Goal: Navigation & Orientation: Find specific page/section

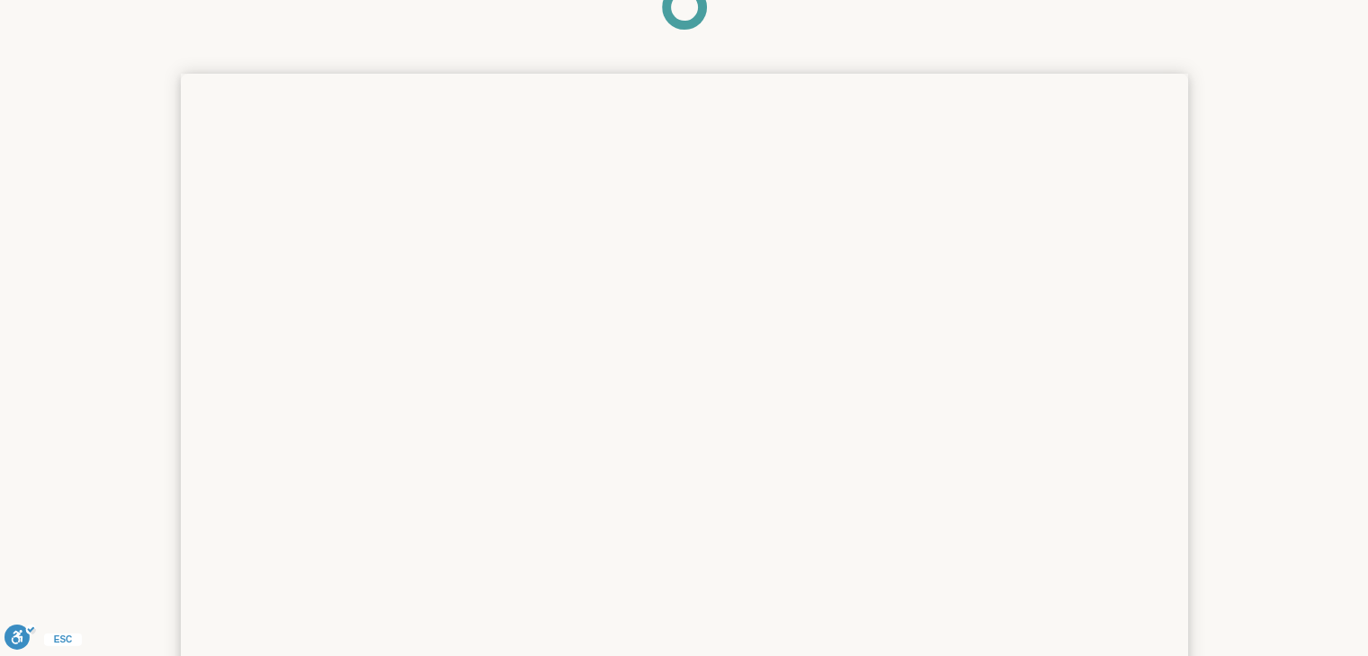
scroll to position [277, 0]
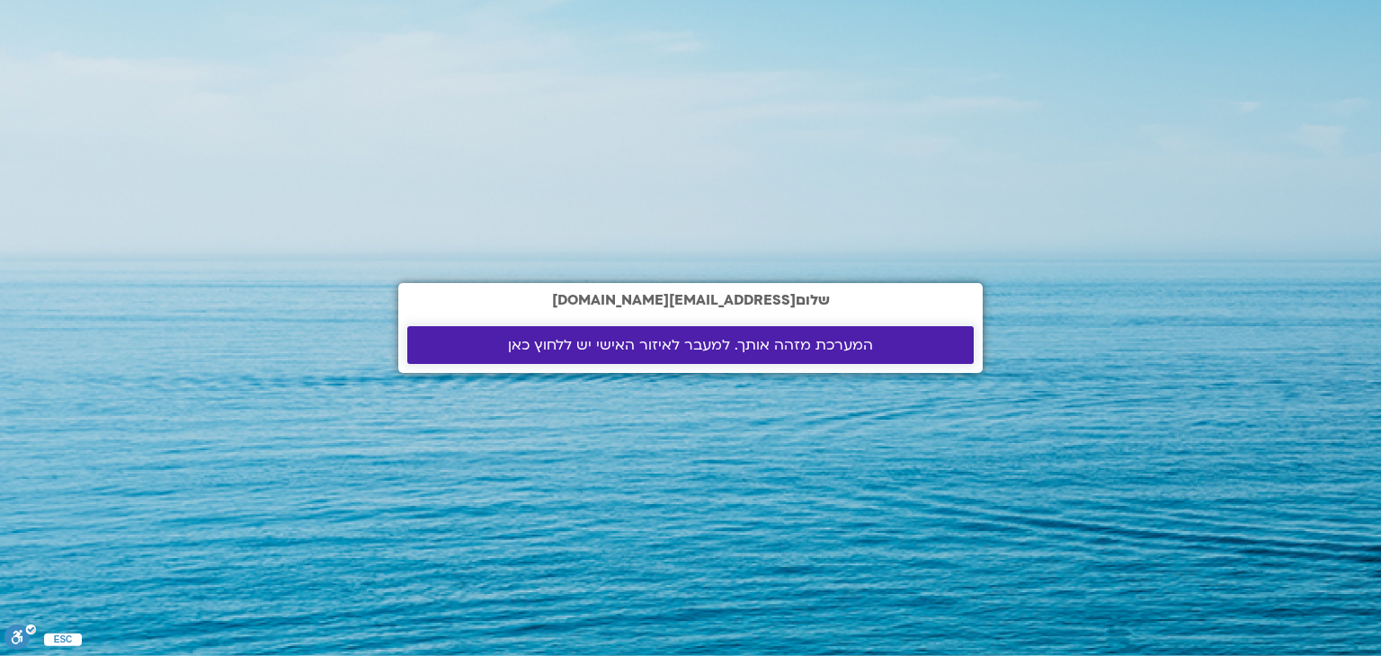
click at [807, 341] on span "המערכת מזהה אותך. למעבר לאיזור האישי יש ללחוץ כאן" at bounding box center [690, 345] width 365 height 16
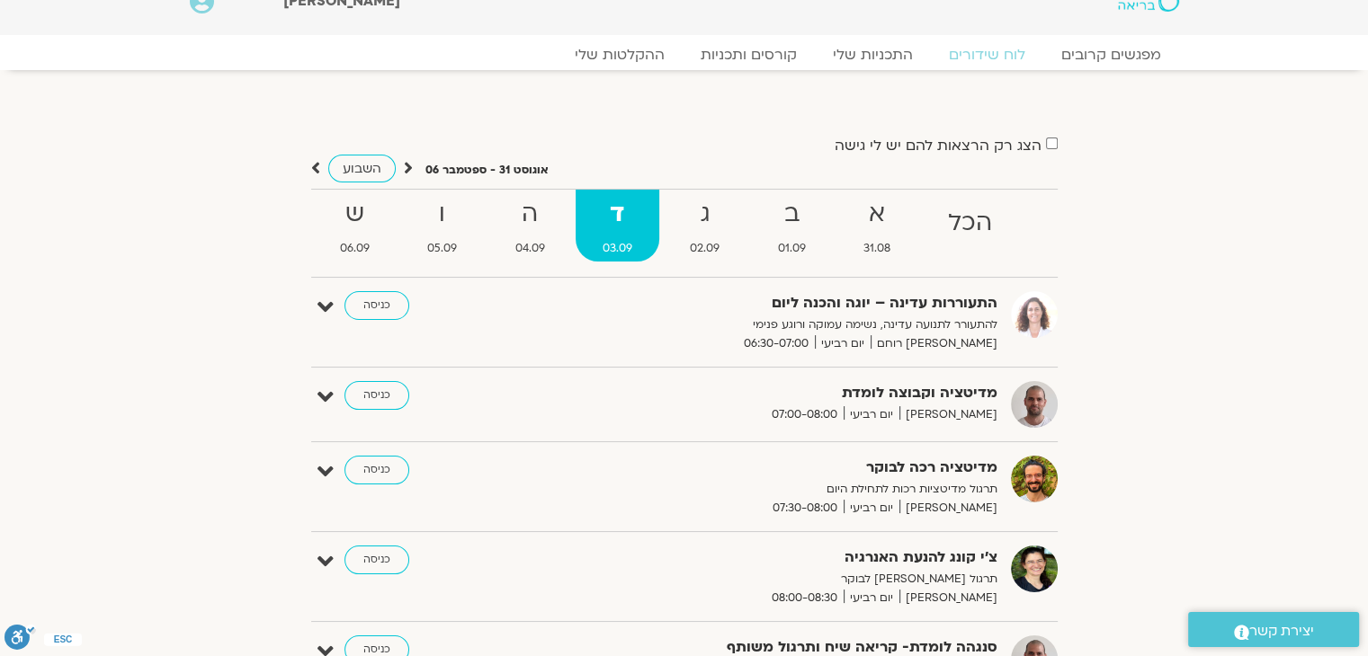
scroll to position [32, 0]
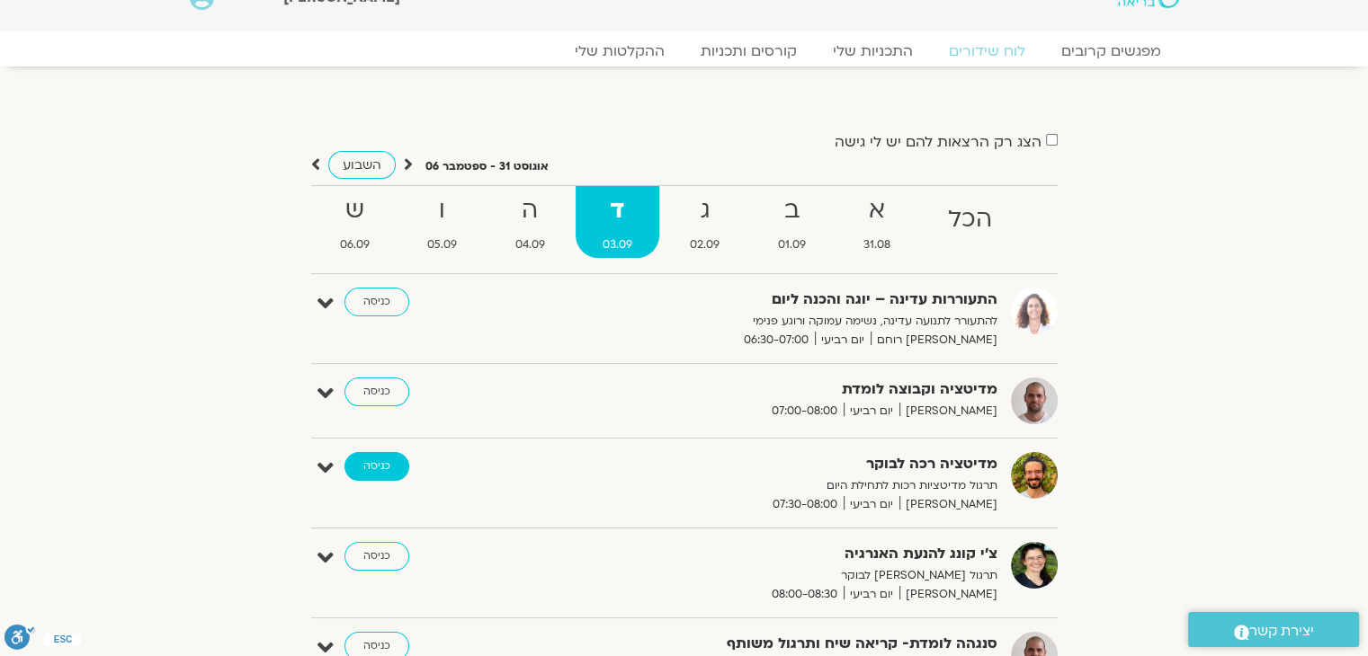
click at [391, 461] on link "כניסה" at bounding box center [376, 466] width 65 height 29
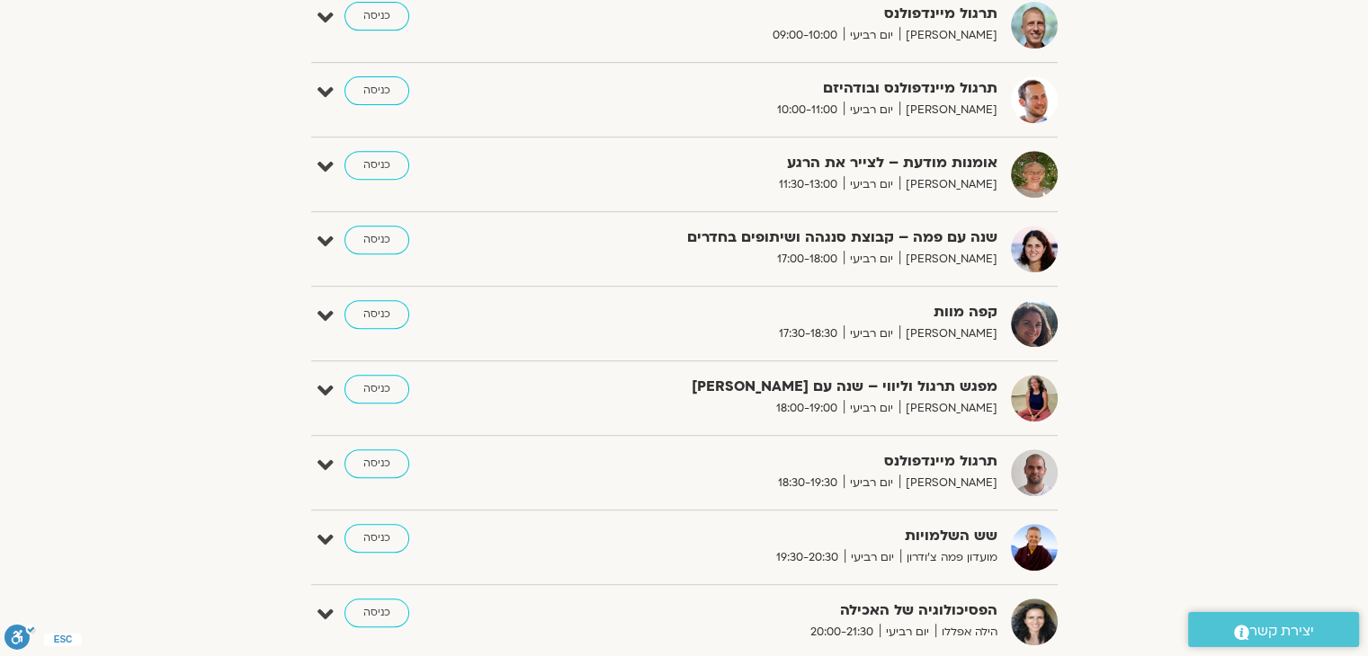
scroll to position [685, 0]
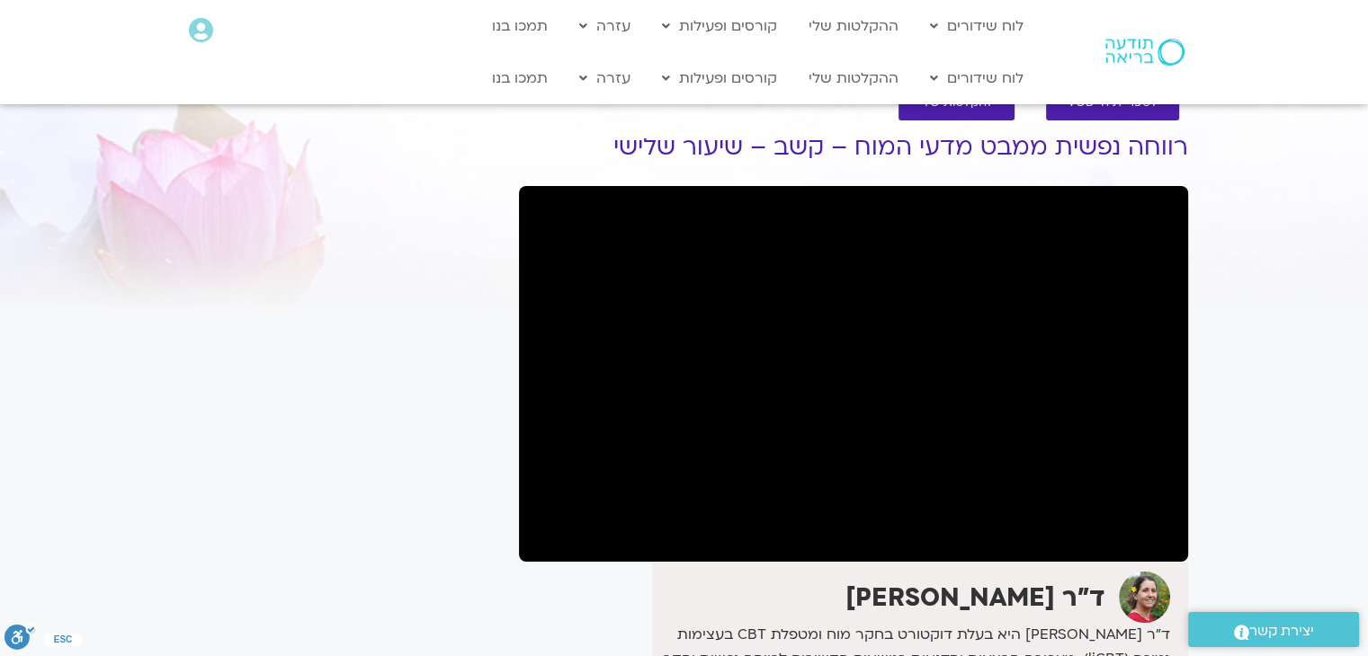
click at [360, 438] on div "It seems we can't find what you're looking for. It seems we can't find what you…" at bounding box center [341, 496] width 338 height 787
